Goal: Task Accomplishment & Management: Use online tool/utility

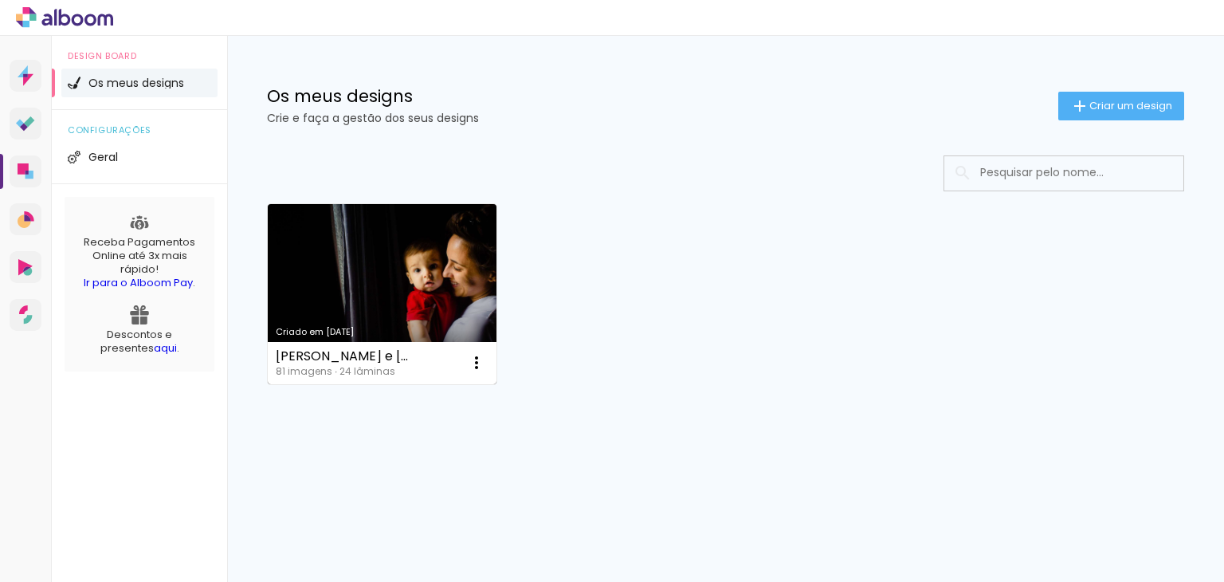
click at [398, 309] on link "Criado em [DATE]" at bounding box center [382, 294] width 229 height 180
